Goal: Task Accomplishment & Management: Manage account settings

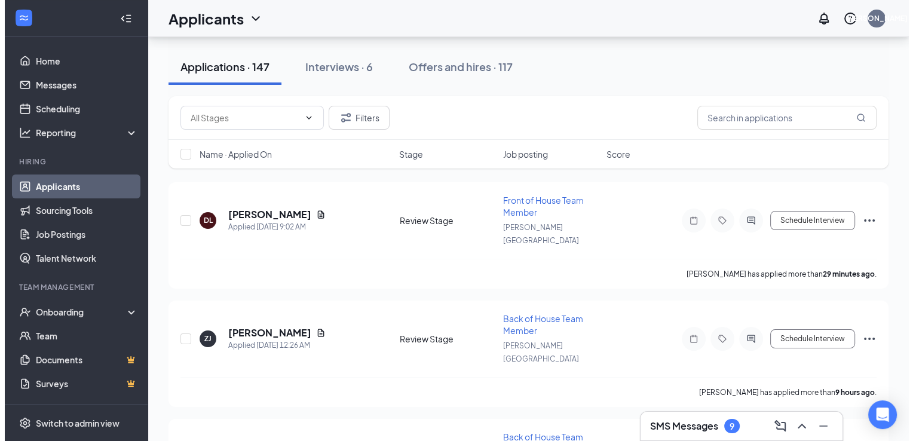
scroll to position [109, 0]
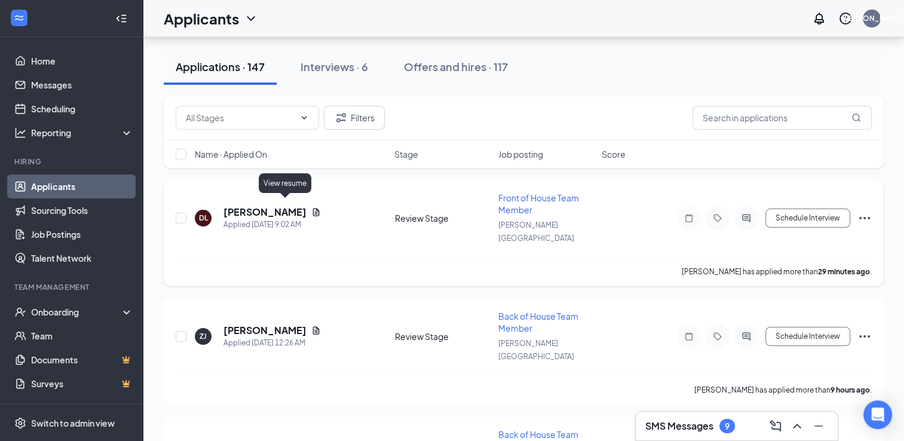
click at [311, 207] on icon "Document" at bounding box center [316, 212] width 10 height 10
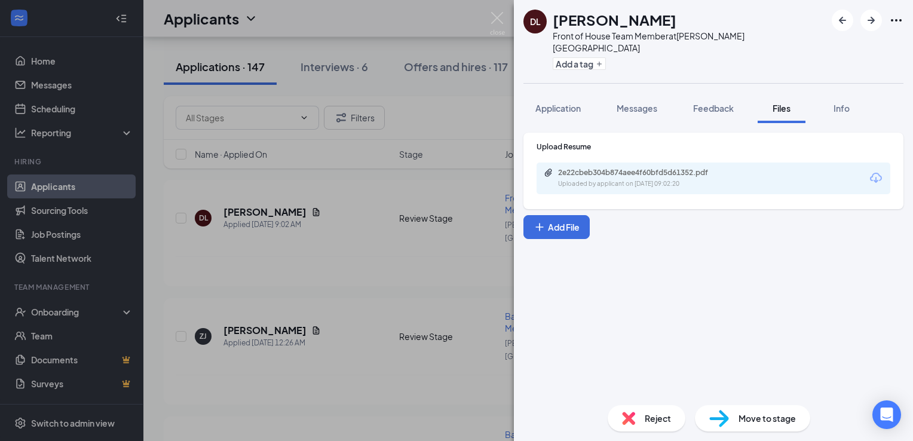
click at [600, 168] on div "2e22cbeb304b874aee4f60bfd5d61352.pdf" at bounding box center [641, 173] width 167 height 10
click at [426, 249] on div "[PERSON_NAME] Front of House Team Member at [PERSON_NAME][GEOGRAPHIC_DATA] Add …" at bounding box center [456, 220] width 913 height 441
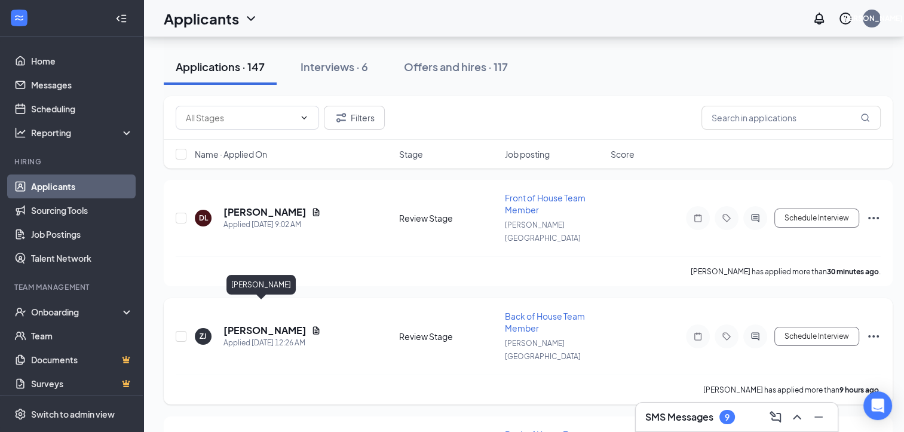
click at [271, 324] on h5 "[PERSON_NAME]" at bounding box center [265, 330] width 83 height 13
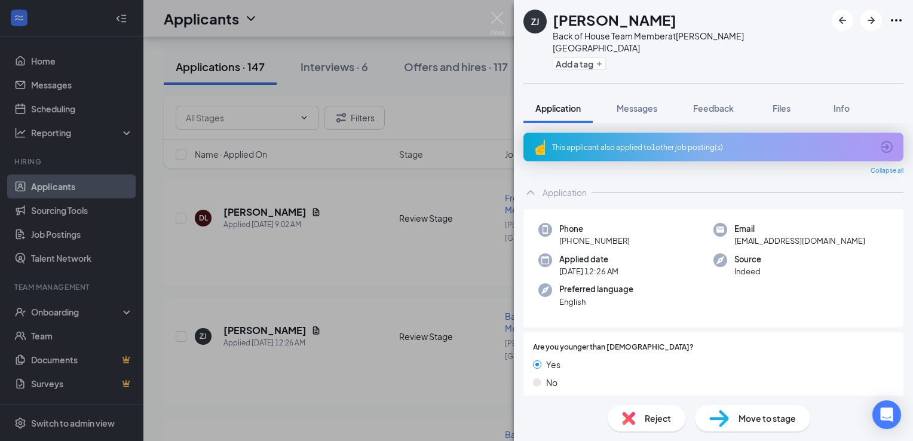
click at [368, 264] on div "[PERSON_NAME] [PERSON_NAME] Back of House Team Member at [PERSON_NAME][GEOGRAPH…" at bounding box center [456, 220] width 913 height 441
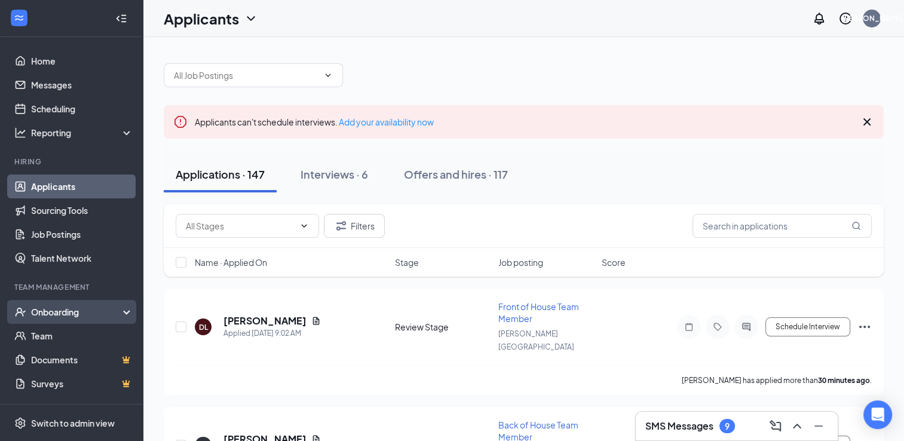
click at [69, 311] on div "Onboarding" at bounding box center [77, 312] width 92 height 12
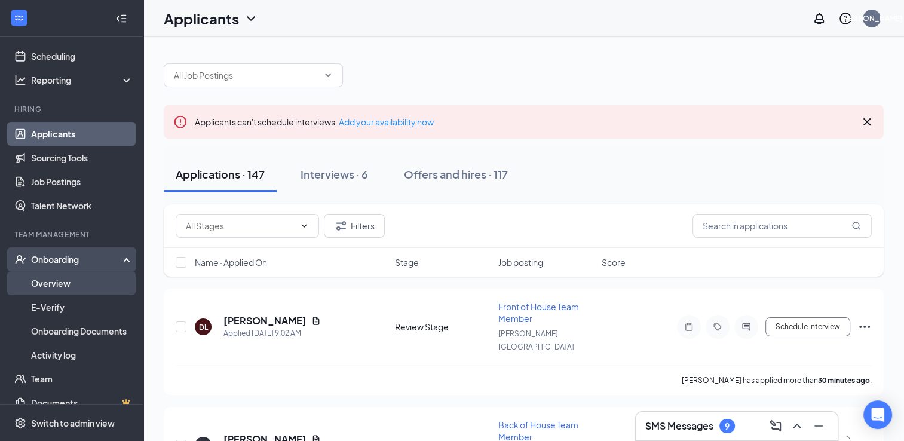
scroll to position [53, 0]
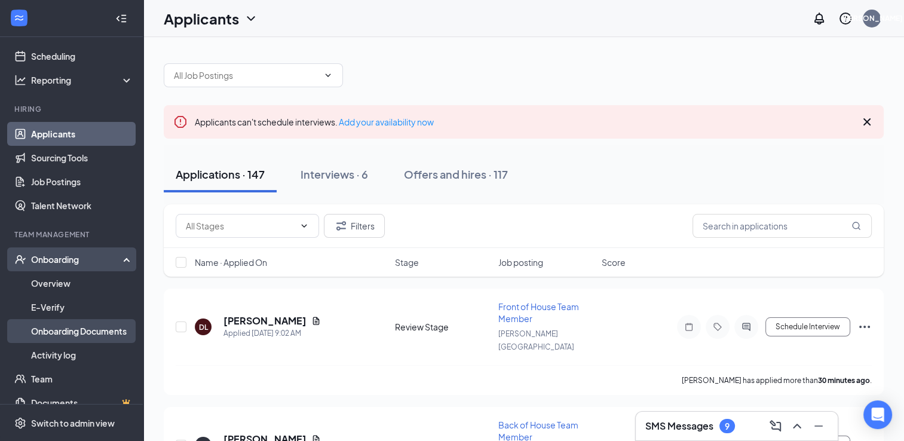
click at [93, 338] on link "Onboarding Documents" at bounding box center [82, 331] width 102 height 24
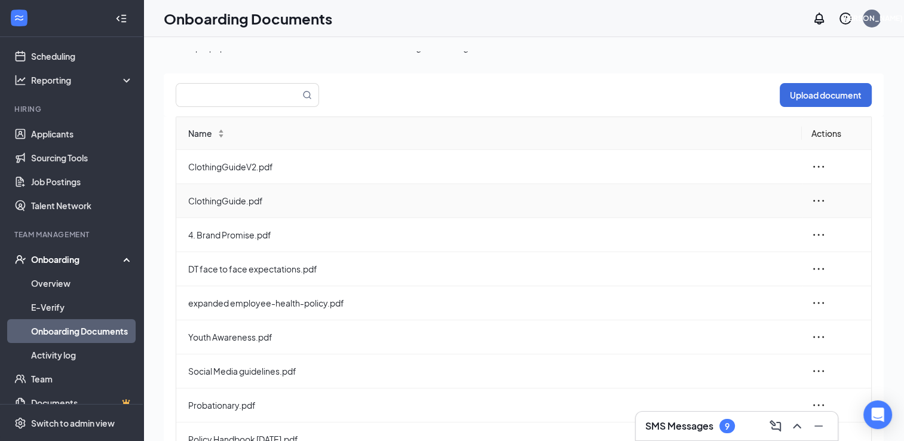
scroll to position [6, 0]
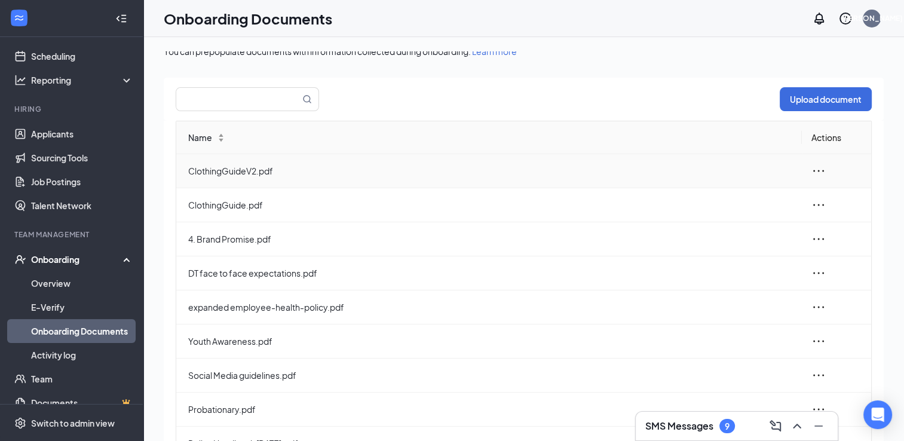
click at [283, 172] on span "ClothingGuideV2.pdf" at bounding box center [490, 170] width 604 height 13
click at [247, 171] on span "ClothingGuideV2.pdf" at bounding box center [490, 170] width 604 height 13
click at [812, 172] on icon "ellipsis" at bounding box center [819, 171] width 14 height 14
click at [763, 197] on div "View and download" at bounding box center [745, 198] width 129 height 14
click at [813, 170] on icon "ellipsis" at bounding box center [819, 171] width 14 height 14
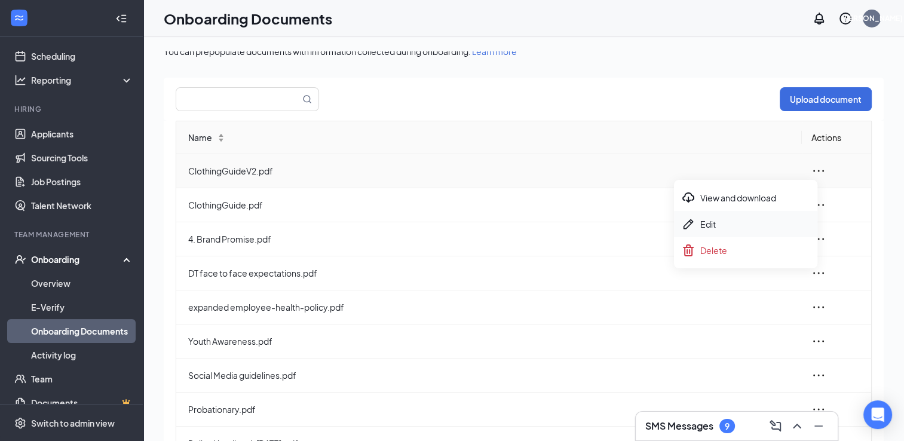
click at [751, 217] on div "Edit" at bounding box center [745, 224] width 129 height 14
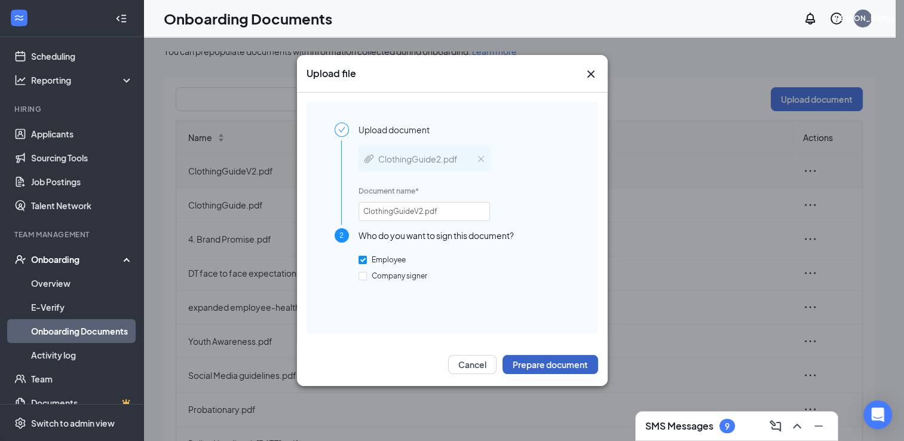
click at [525, 362] on button "Prepare document" at bounding box center [551, 364] width 96 height 19
